Goal: Complete application form

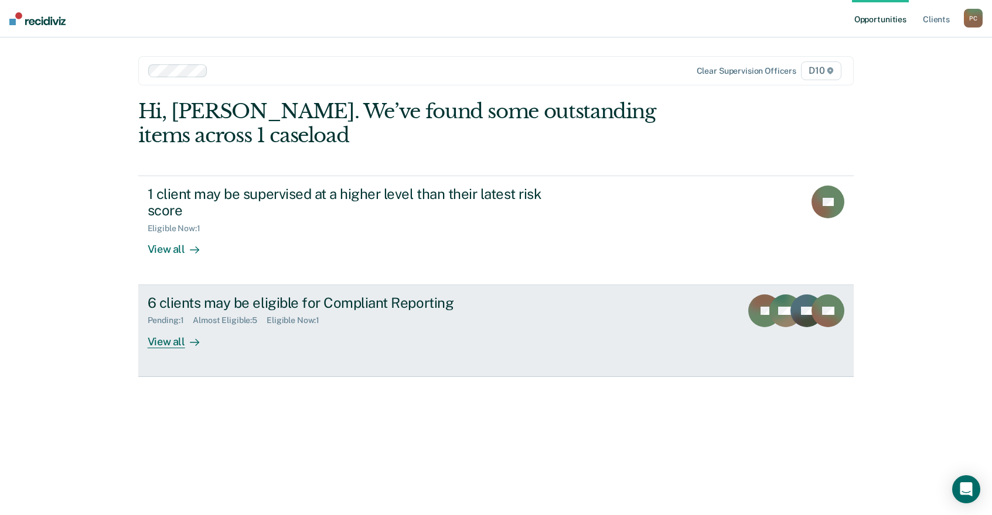
click at [476, 285] on link "6 clients may be eligible for Compliant Reporting Pending : 1 Almost Eligible :…" at bounding box center [496, 331] width 716 height 92
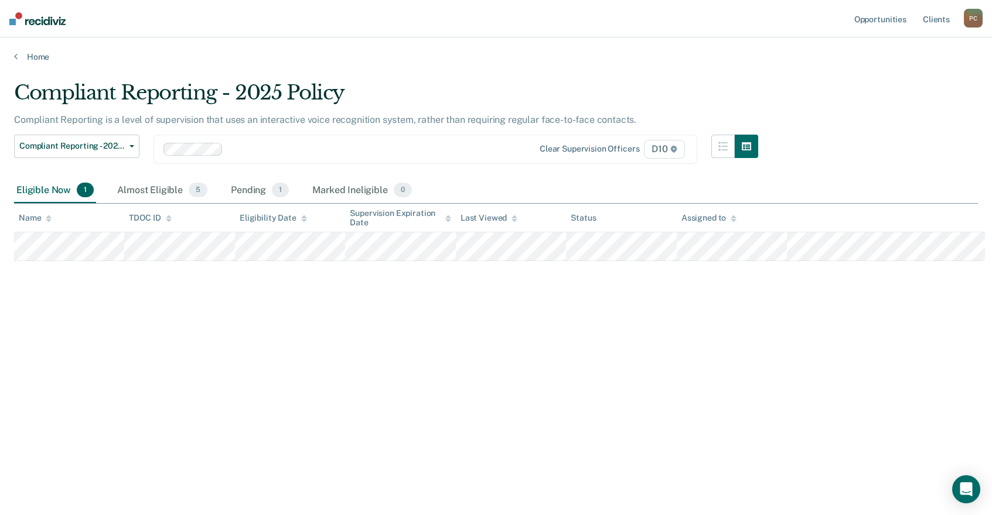
click at [35, 178] on div "Eligible Now 1" at bounding box center [55, 191] width 82 height 26
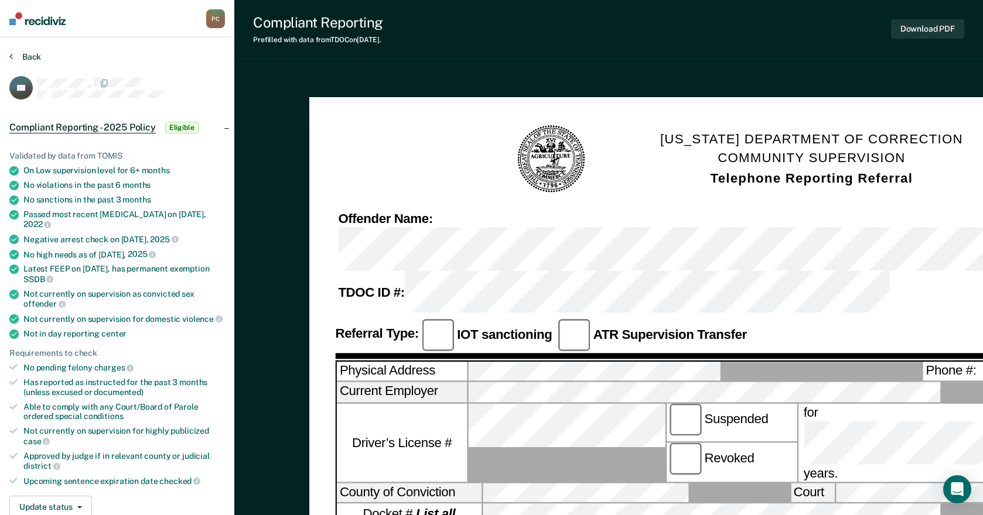
click at [9, 52] on icon at bounding box center [11, 56] width 4 height 9
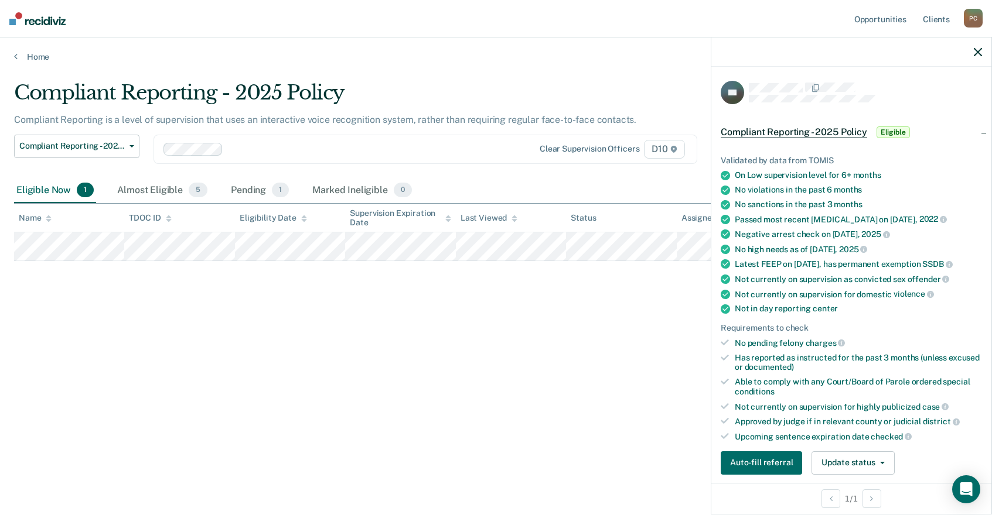
click at [979, 48] on icon "button" at bounding box center [977, 52] width 8 height 8
click at [894, 452] on button "Update status" at bounding box center [852, 463] width 83 height 23
click at [896, 501] on button "Mark Ineligible" at bounding box center [867, 510] width 113 height 19
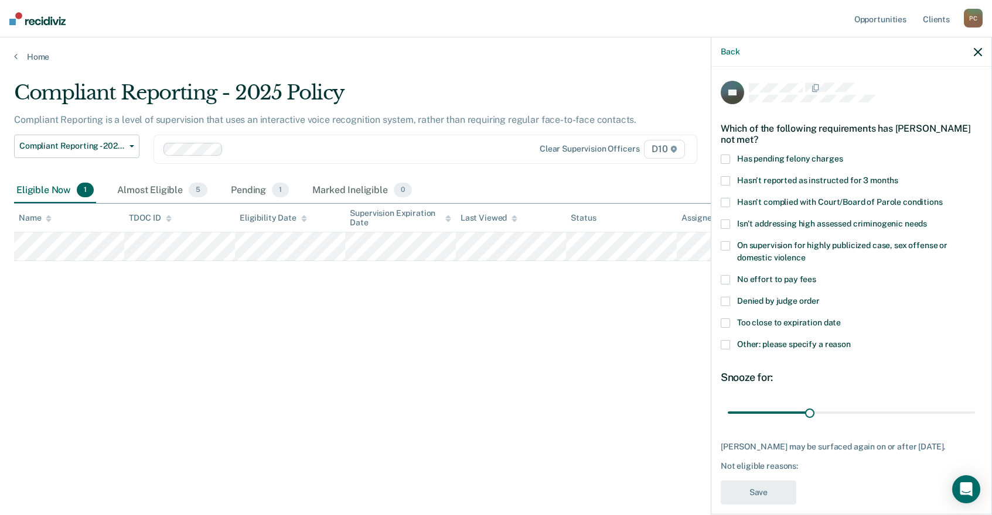
click at [730, 340] on span at bounding box center [724, 344] width 9 height 9
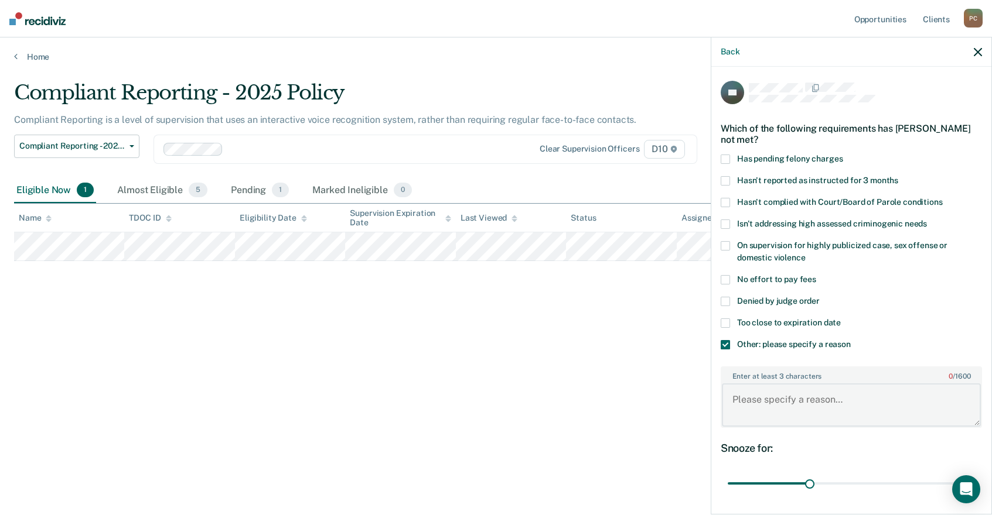
click at [832, 384] on textarea "Enter at least 3 characters 0 / 1600" at bounding box center [851, 405] width 259 height 43
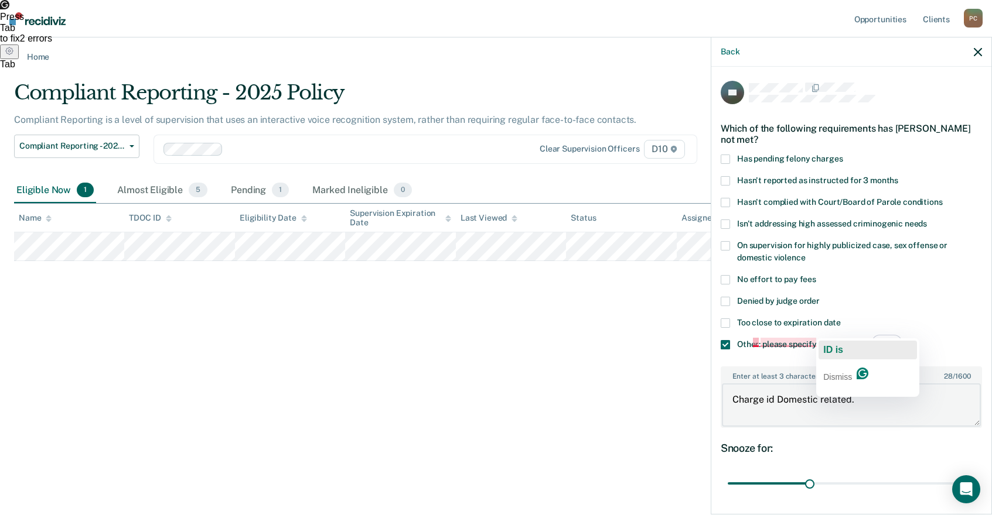
click at [836, 352] on span "ID is" at bounding box center [833, 350] width 20 height 10
click at [828, 384] on textarea "Charge ID is Domestic related." at bounding box center [851, 405] width 259 height 43
click at [913, 384] on textarea "Charge is Domestic related." at bounding box center [851, 405] width 259 height 43
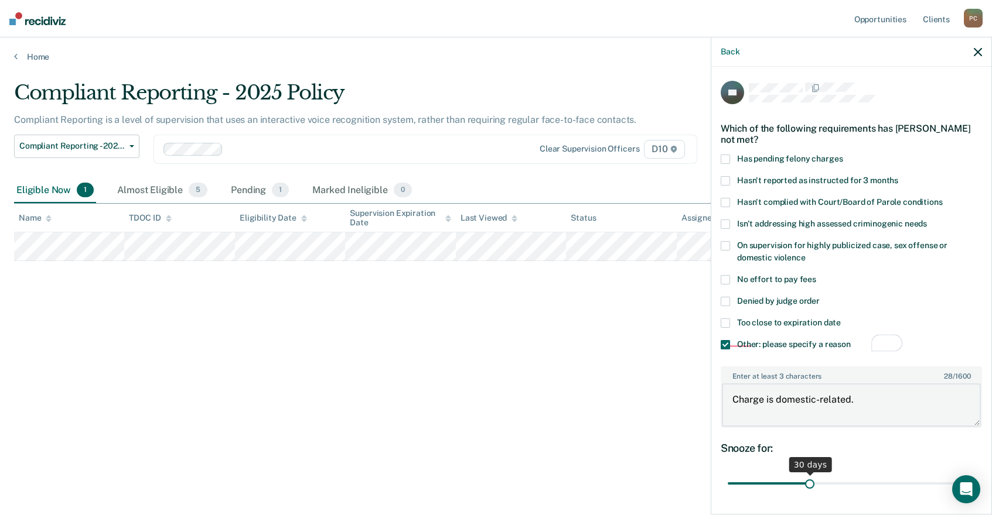
type textarea "Charge is domestic-related."
drag, startPoint x: 857, startPoint y: 398, endPoint x: 989, endPoint y: 394, distance: 131.9
type input "90"
click at [975, 474] on input "range" at bounding box center [850, 484] width 247 height 21
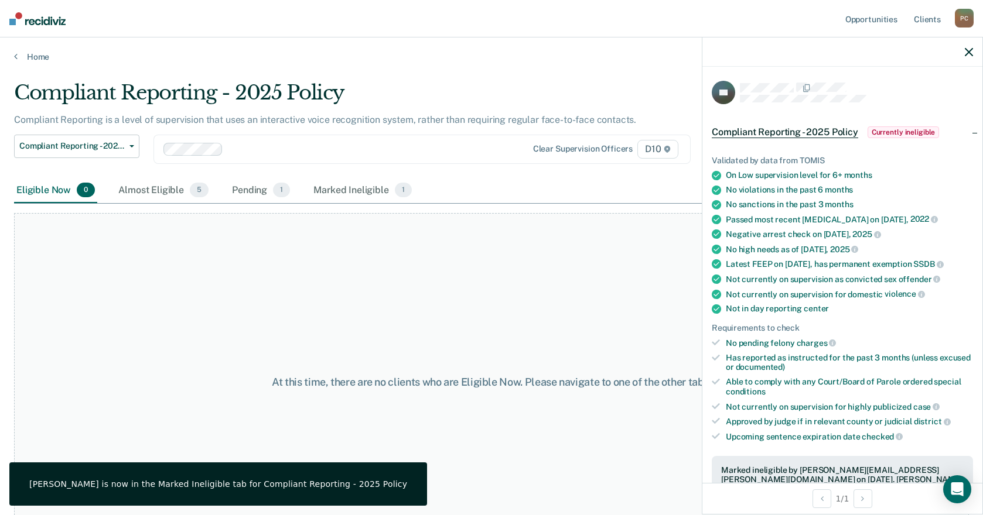
drag, startPoint x: 40, startPoint y: 210, endPoint x: 84, endPoint y: 174, distance: 56.5
click at [40, 213] on div "At this time, there are no clients who are Eligible Now. Please navigate to one…" at bounding box center [491, 381] width 955 height 337
click at [116, 178] on div "Almost Eligible 5" at bounding box center [163, 191] width 95 height 26
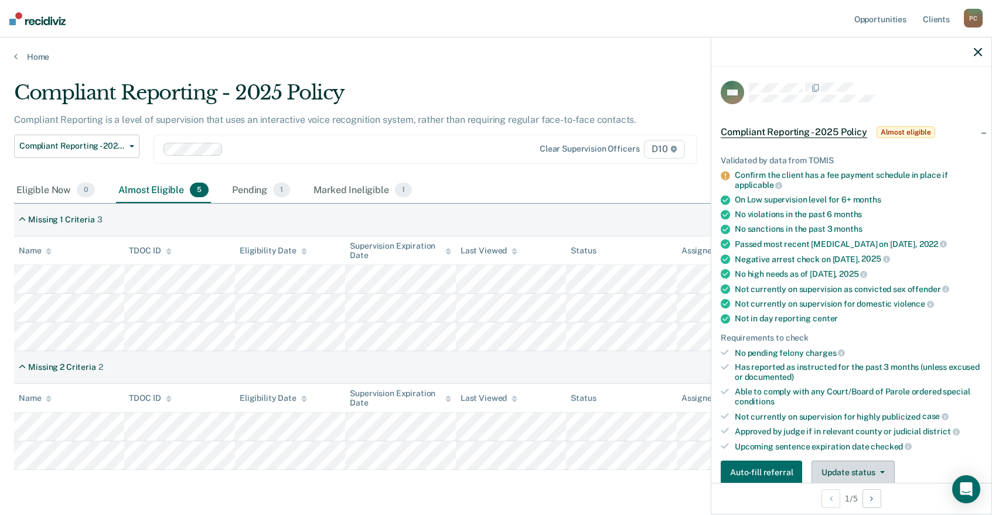
click at [894, 461] on button "Update status" at bounding box center [852, 472] width 83 height 23
click at [895, 510] on button "Mark Ineligible" at bounding box center [867, 519] width 113 height 19
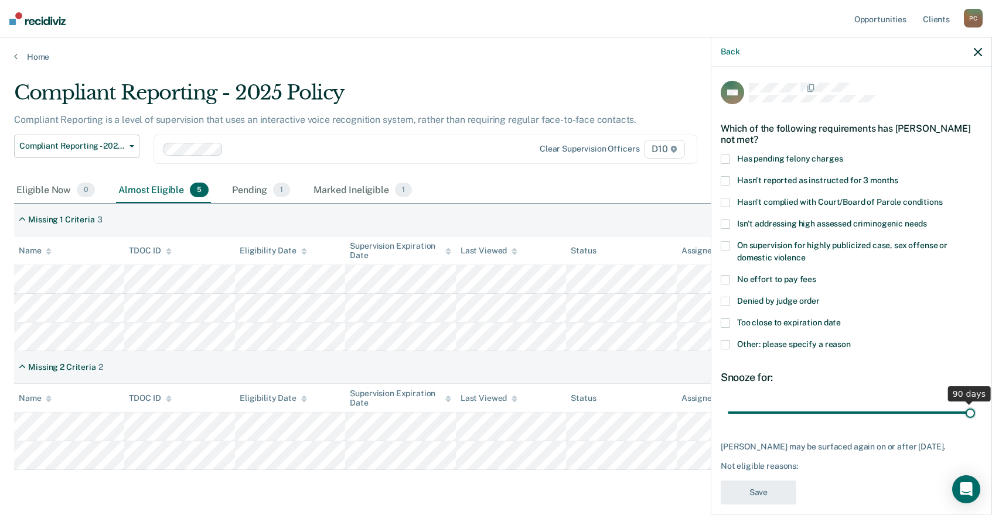
drag, startPoint x: 858, startPoint y: 344, endPoint x: 982, endPoint y: 340, distance: 124.2
type input "90"
click at [975, 403] on input "range" at bounding box center [850, 413] width 247 height 21
click at [730, 340] on span at bounding box center [724, 344] width 9 height 9
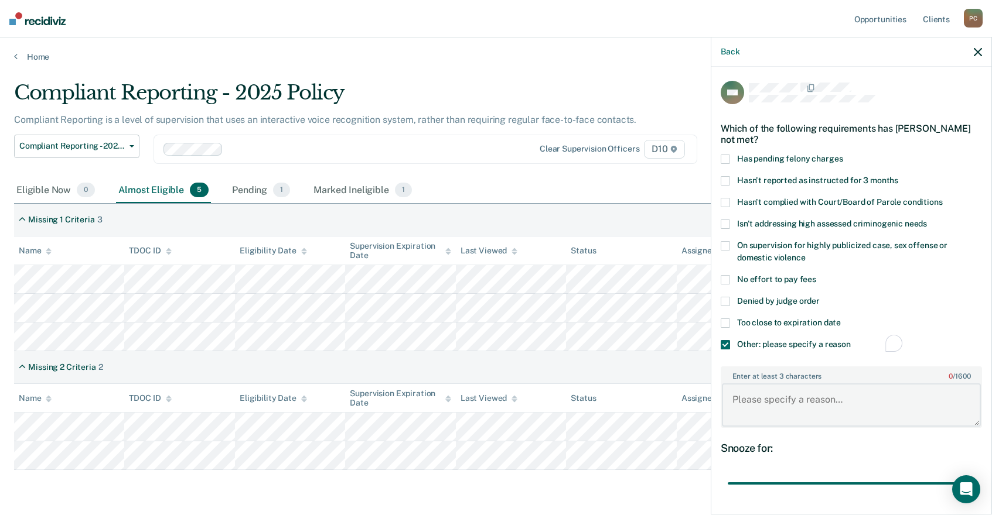
click at [814, 384] on textarea "Enter at least 3 characters 0 / 1600" at bounding box center [851, 405] width 259 height 43
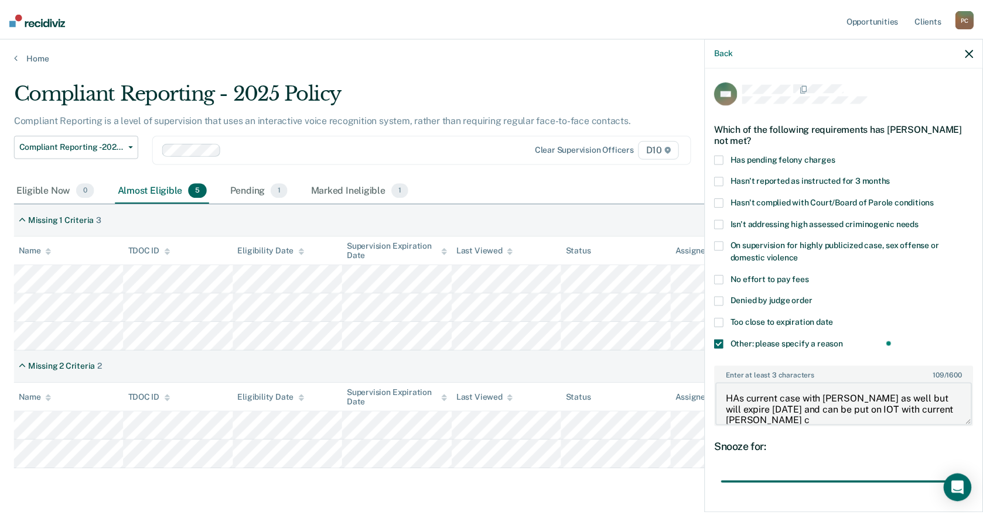
scroll to position [1, 0]
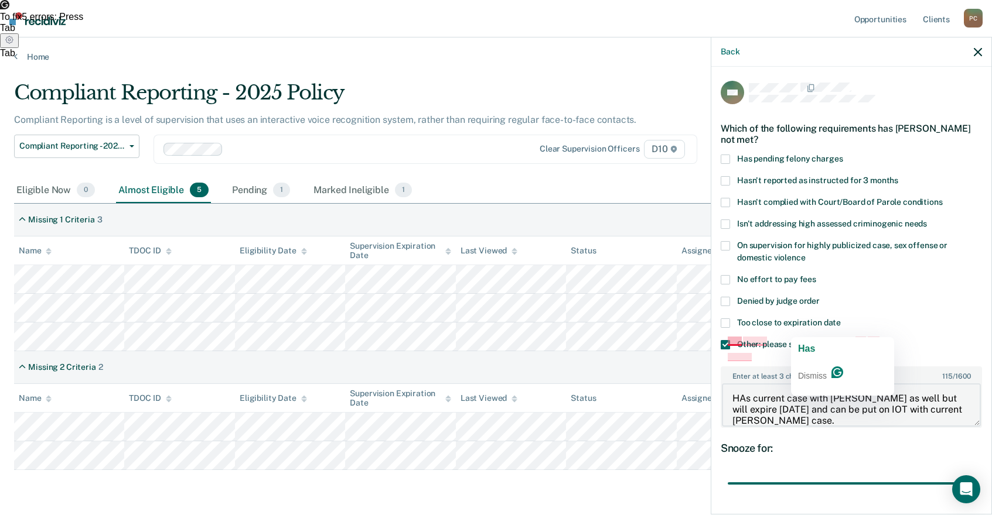
click at [807, 384] on textarea "HAs current case with [PERSON_NAME] as well but will expire [DATE] and can be p…" at bounding box center [851, 405] width 259 height 43
type textarea "Has current case with [PERSON_NAME] as well but will expire [DATE] and can be p…"
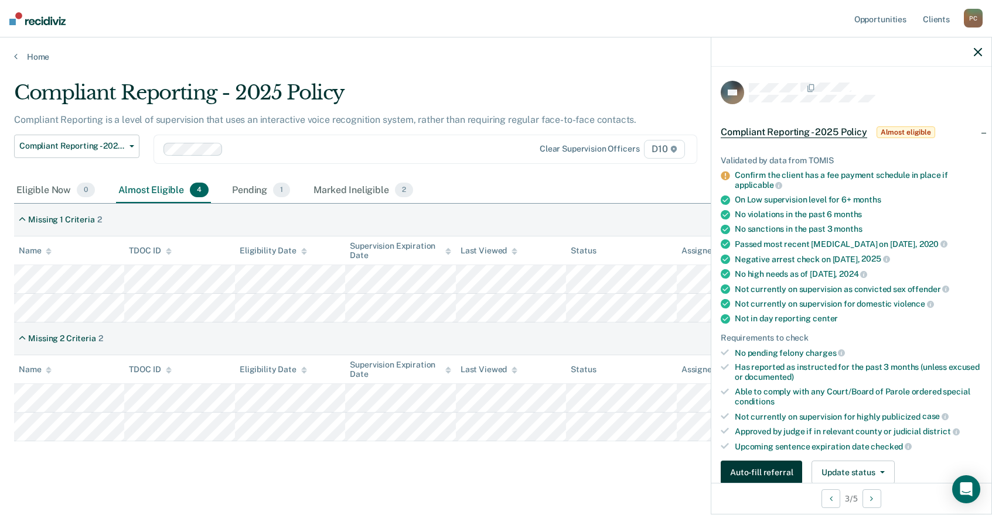
click at [802, 461] on button "Auto-fill referral" at bounding box center [760, 472] width 81 height 23
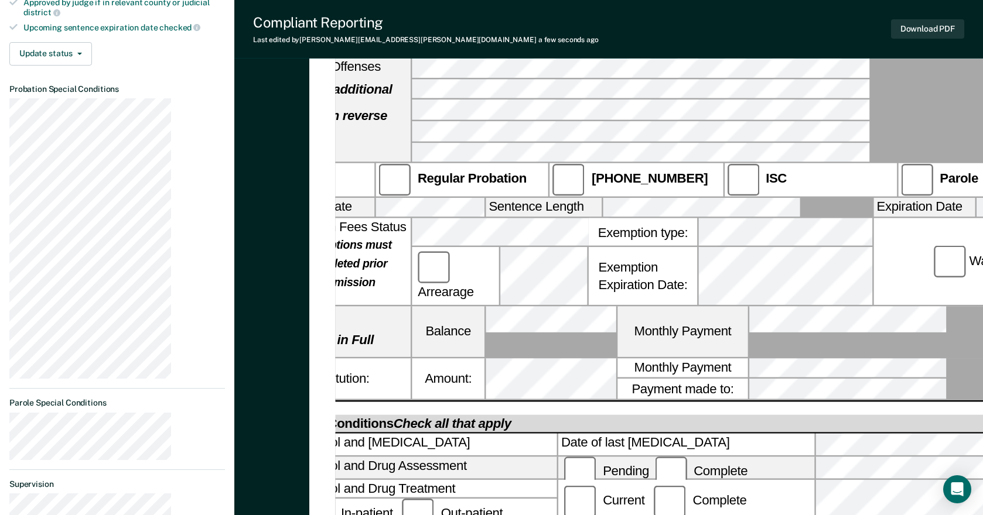
scroll to position [469, 0]
drag, startPoint x: 583, startPoint y: 486, endPoint x: 517, endPoint y: 414, distance: 98.3
click at [622, 477] on div "[US_STATE] DEPARTMENT OF CORRECTION COMMUNITY SUPERVISION Telephone Reporting R…" at bounding box center [608, 247] width 599 height 1248
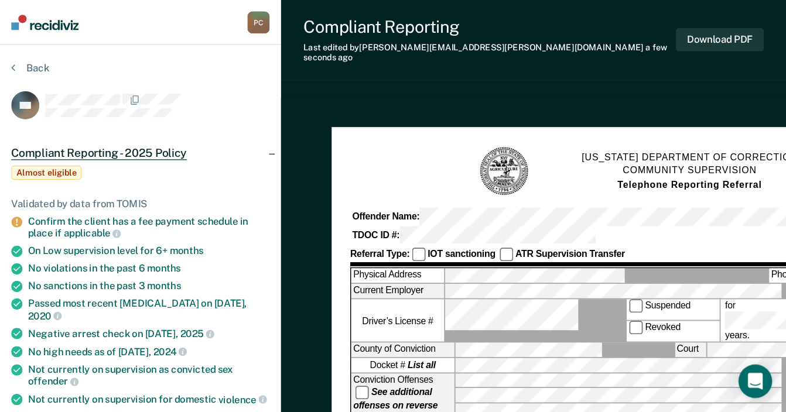
scroll to position [0, 28]
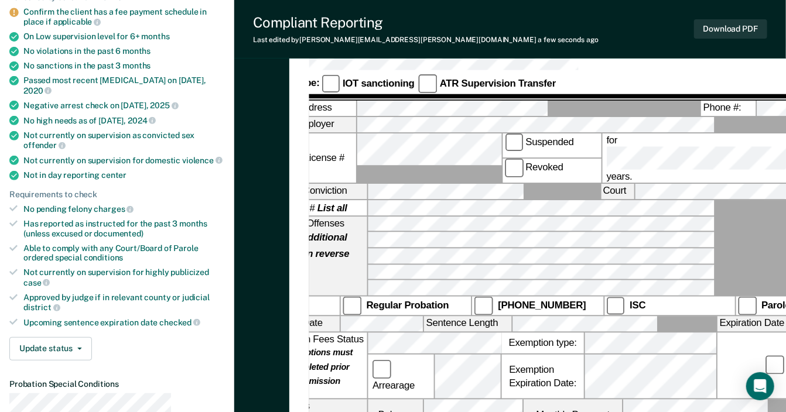
scroll to position [187, 0]
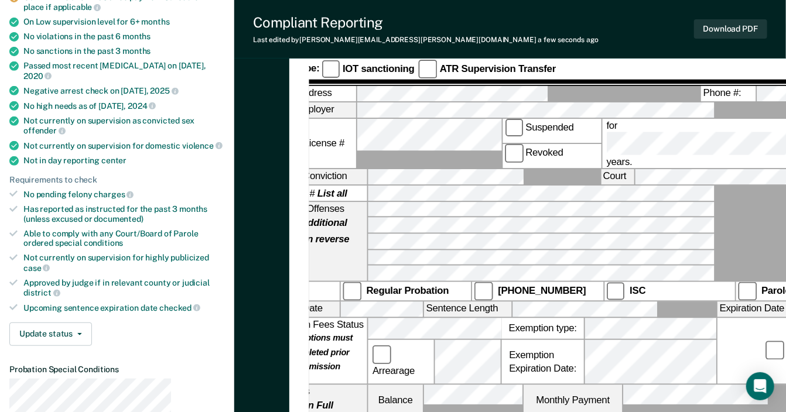
click at [268, 302] on label "Sentence Date" at bounding box center [299, 309] width 82 height 15
drag, startPoint x: 265, startPoint y: 199, endPoint x: 248, endPoint y: 191, distance: 18.6
click at [289, 191] on div "[US_STATE] DEPARTMENT OF CORRECTION COMMUNITY SUPERVISION Telephone Reporting R…" at bounding box center [614, 334] width 651 height 848
click at [272, 302] on label "Sentence Date" at bounding box center [299, 309] width 82 height 15
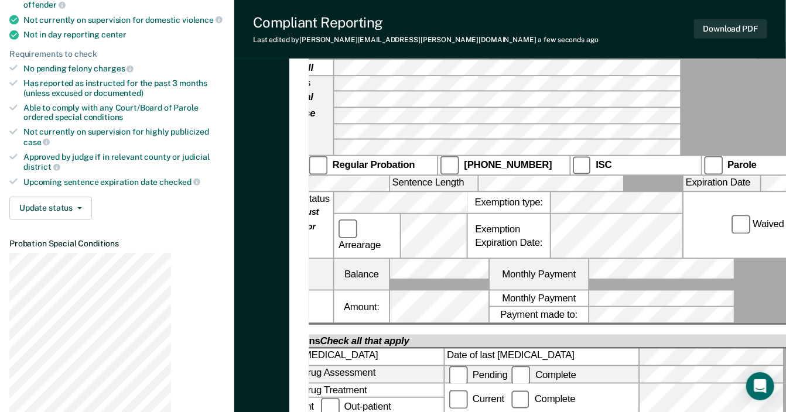
scroll to position [328, 0]
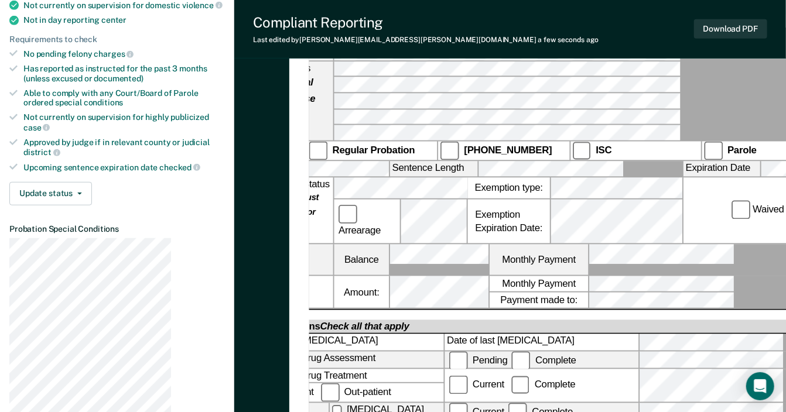
click at [268, 352] on div "Alcohol and Drug Assessment" at bounding box center [345, 360] width 197 height 16
click at [262, 352] on div "Alcohol and Drug Assessment" at bounding box center [345, 360] width 197 height 16
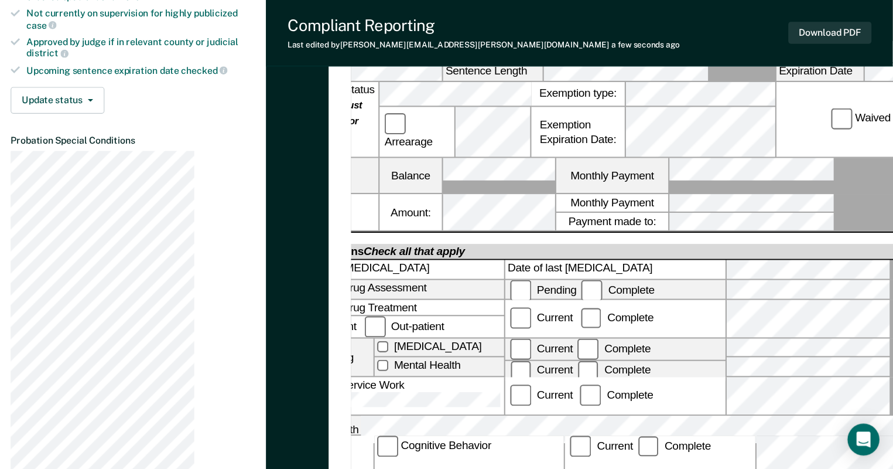
scroll to position [422, 0]
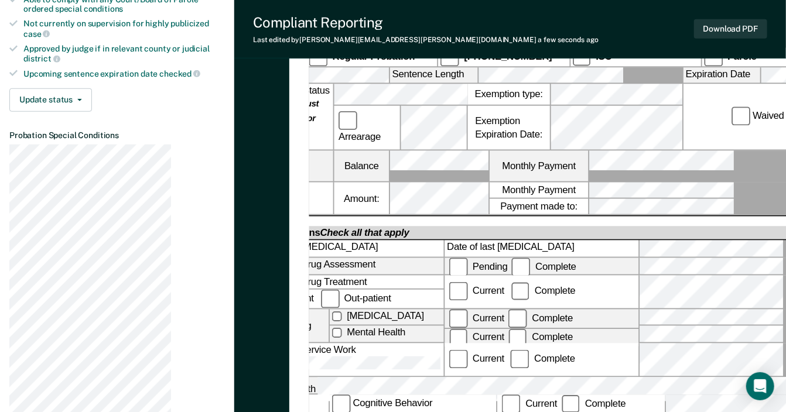
click at [343, 327] on label "Mental Health" at bounding box center [387, 335] width 114 height 16
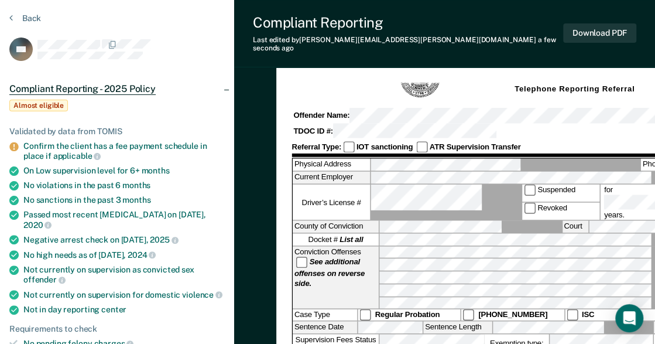
scroll to position [0, 0]
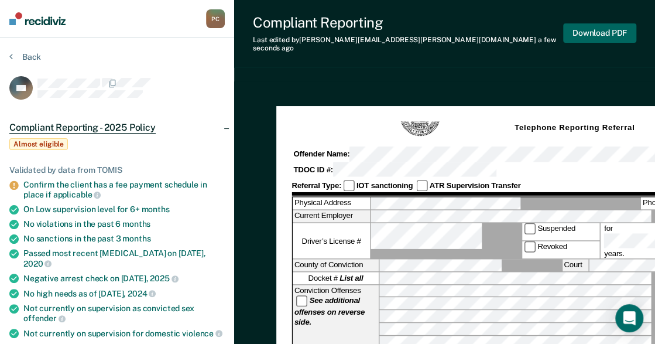
click at [613, 23] on button "Download PDF" at bounding box center [599, 32] width 73 height 19
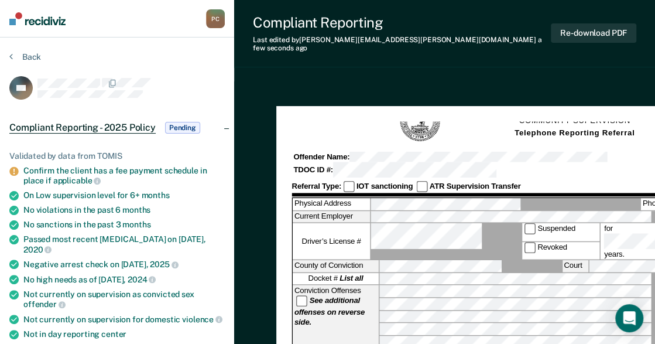
scroll to position [0, 16]
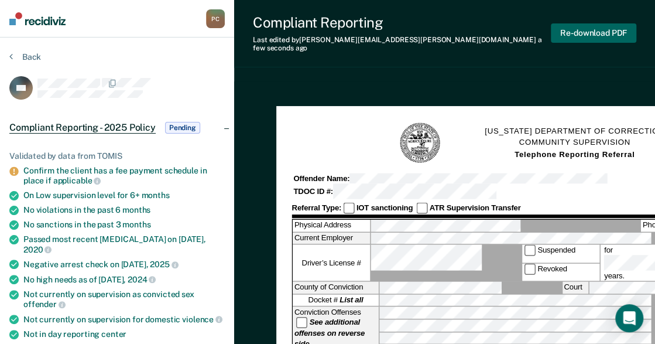
click at [585, 26] on button "Re-download PDF" at bounding box center [594, 32] width 86 height 19
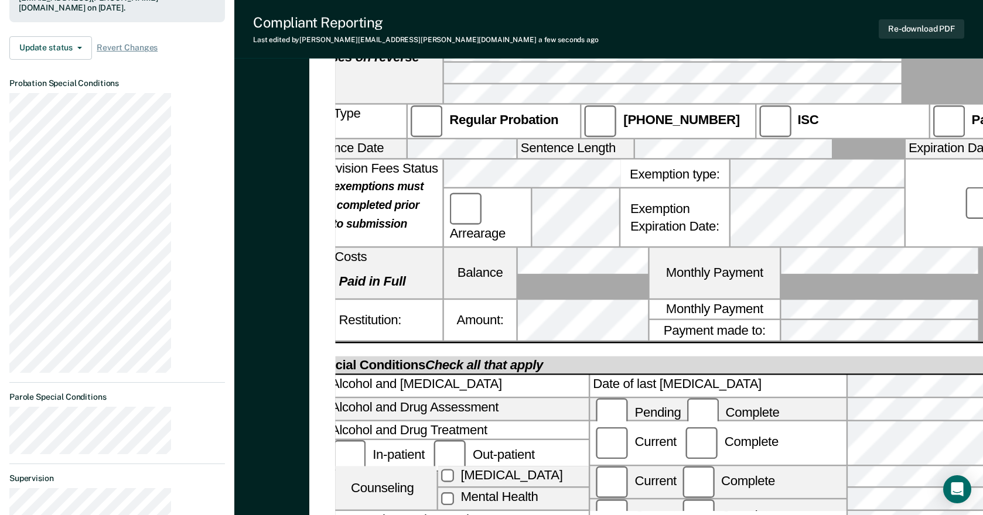
scroll to position [586, 0]
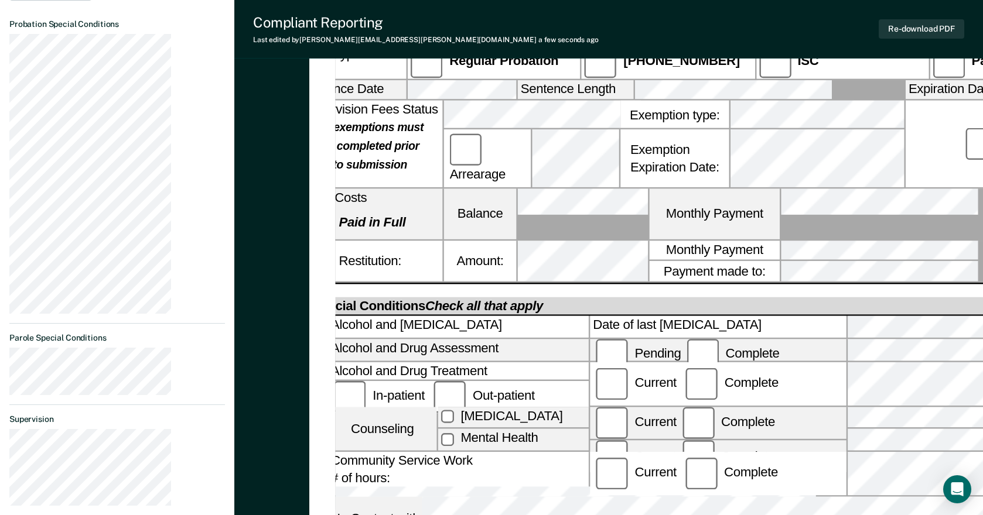
click at [430, 452] on div "Community Service Work # of hours: Current Complete" at bounding box center [700, 474] width 805 height 45
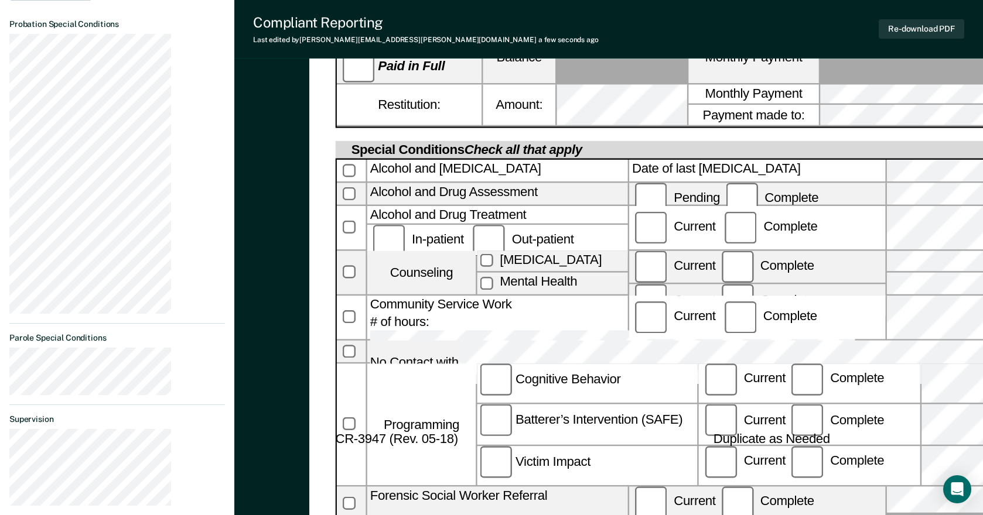
scroll to position [644, 0]
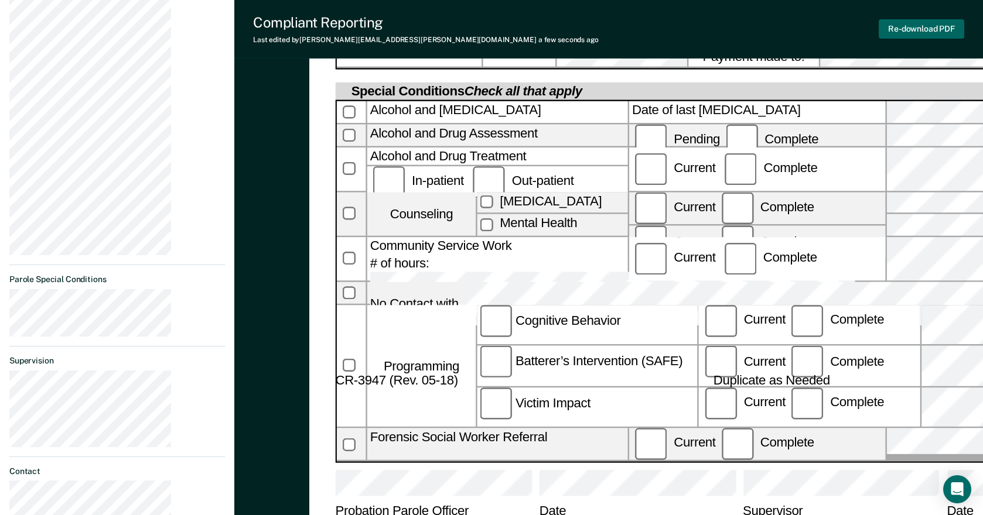
click at [930, 27] on button "Re-download PDF" at bounding box center [922, 28] width 86 height 19
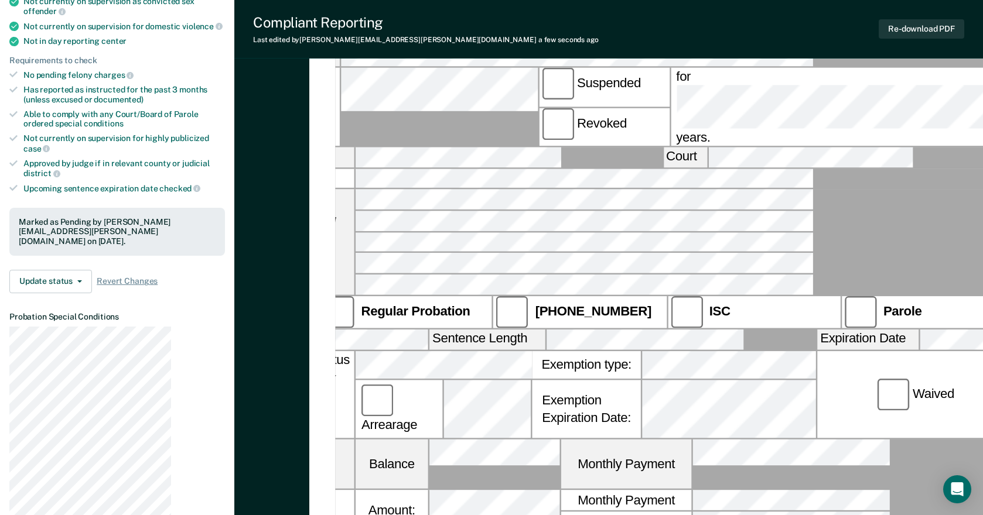
scroll to position [351, 0]
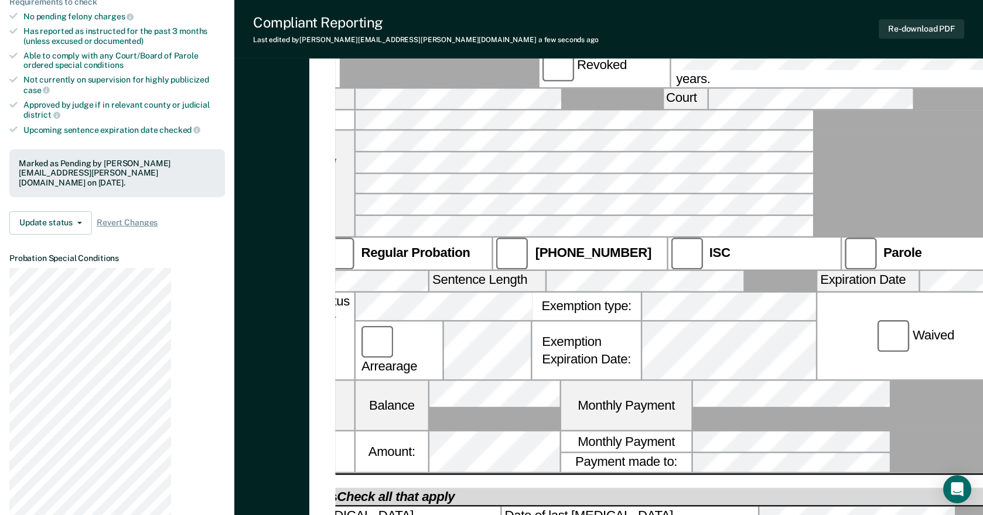
drag, startPoint x: 230, startPoint y: 91, endPoint x: 228, endPoint y: 100, distance: 8.4
click at [234, 92] on div "[US_STATE] DEPARTMENT OF CORRECTION COMMUNITY SUPERVISION Telephone Reporting R…" at bounding box center [608, 390] width 749 height 1338
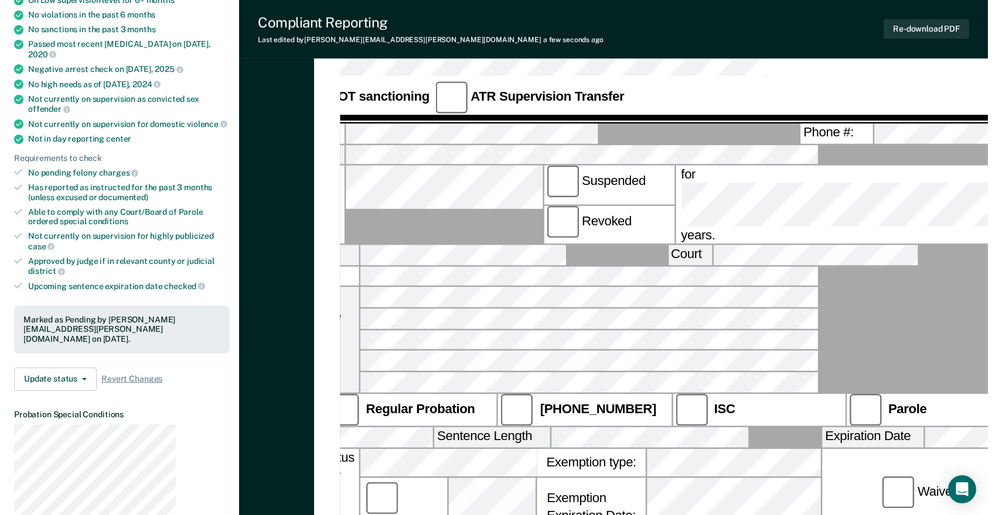
scroll to position [0, 0]
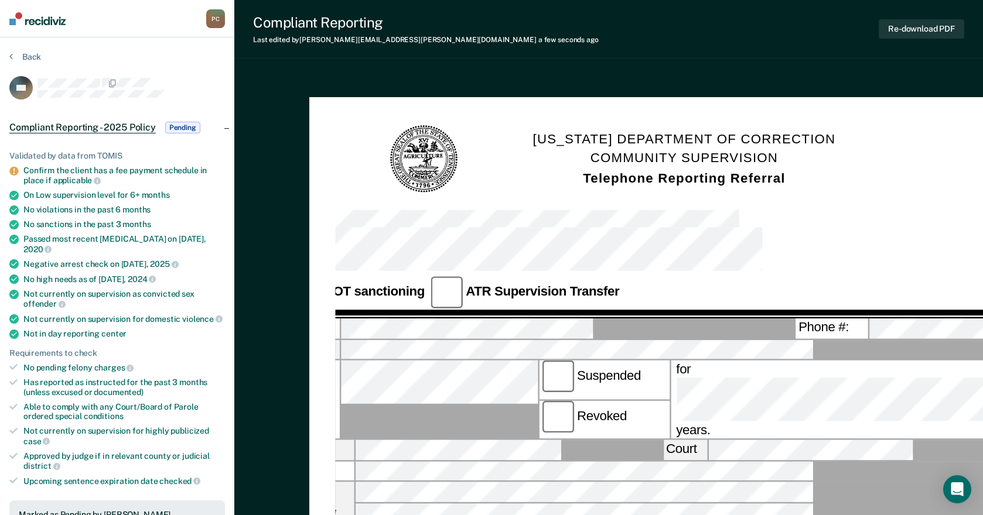
click at [18, 52] on button "Back" at bounding box center [25, 57] width 32 height 11
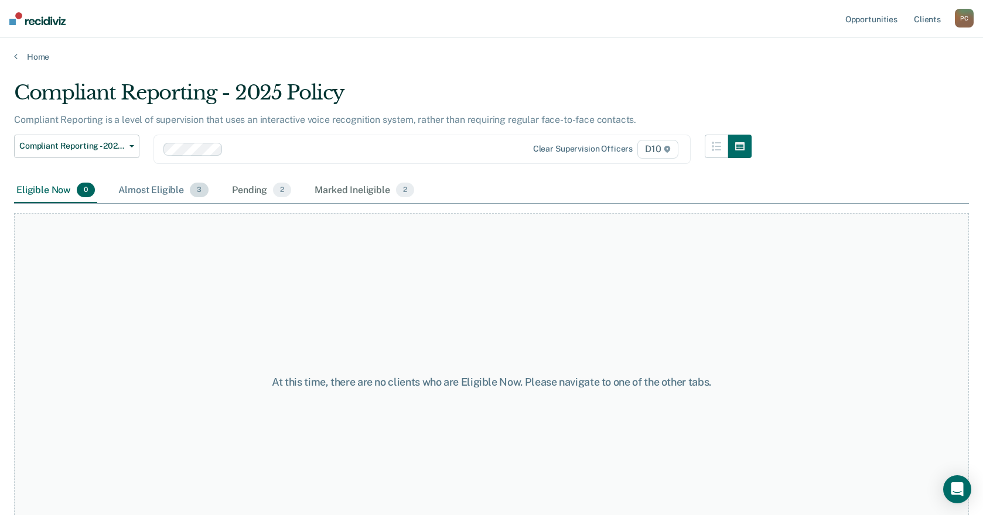
click at [117, 178] on div "Almost Eligible 3" at bounding box center [163, 191] width 95 height 26
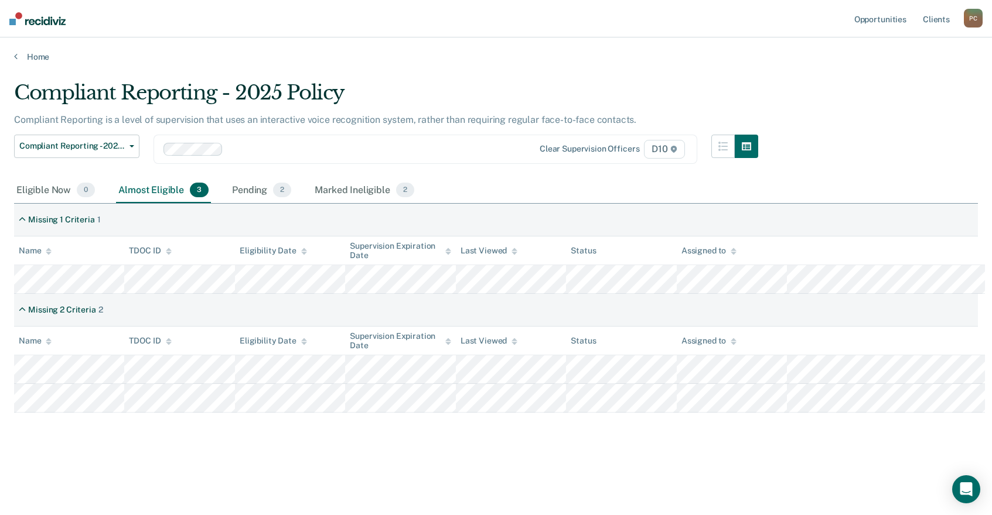
click at [870, 81] on div "Compliant Reporting - 2025 Policy Compliant Reporting is a level of supervision…" at bounding box center [496, 254] width 964 height 347
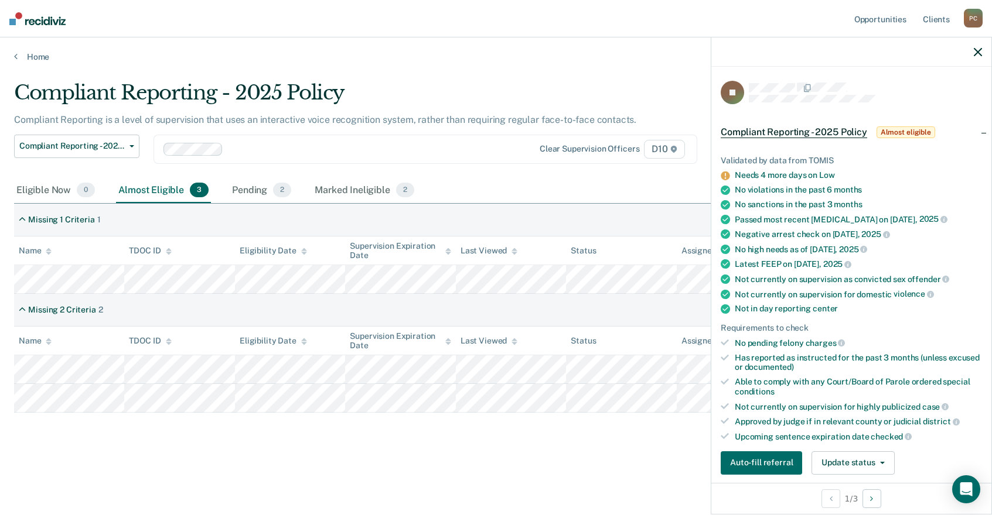
click at [361, 478] on main "Compliant Reporting - 2025 Policy Compliant Reporting is a level of supervision…" at bounding box center [496, 287] width 992 height 450
click at [230, 178] on div "Pending 2" at bounding box center [262, 191] width 64 height 26
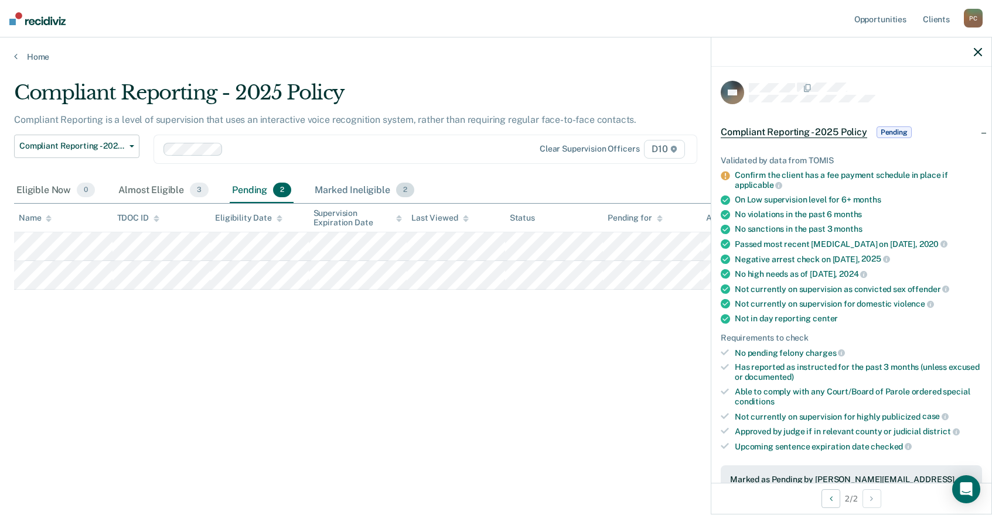
click at [312, 178] on div "Marked Ineligible 2" at bounding box center [364, 191] width 104 height 26
